Goal: Book appointment/travel/reservation

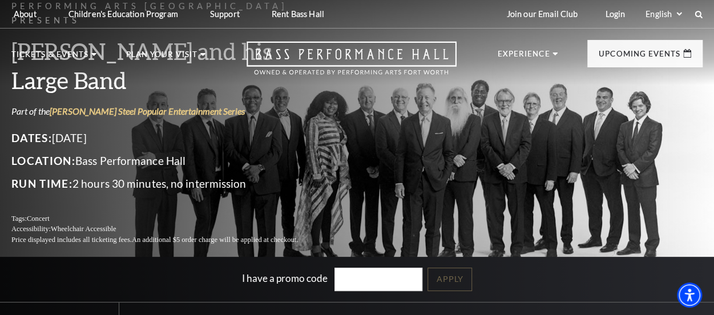
click at [124, 152] on p "Location: [GEOGRAPHIC_DATA]" at bounding box center [168, 161] width 314 height 18
drag, startPoint x: 192, startPoint y: 130, endPoint x: 79, endPoint y: 130, distance: 113.0
click at [79, 152] on p "Location: [GEOGRAPHIC_DATA]" at bounding box center [168, 161] width 314 height 18
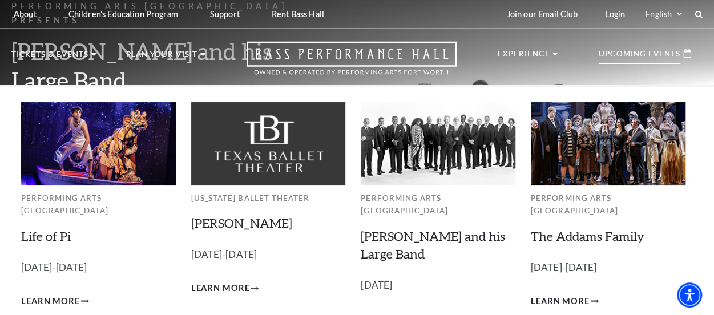
click at [631, 53] on p "Upcoming Events" at bounding box center [640, 57] width 82 height 14
click at [651, 52] on p "Upcoming Events" at bounding box center [640, 57] width 82 height 14
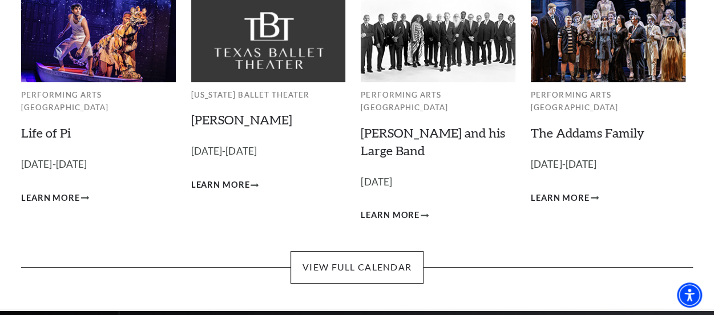
scroll to position [114, 0]
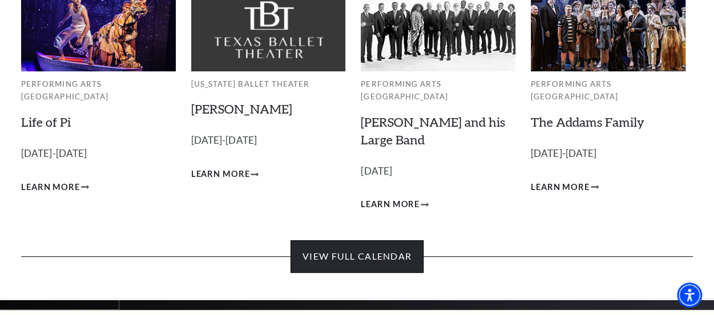
click at [348, 240] on link "View Full Calendar" at bounding box center [356, 256] width 133 height 32
